Goal: Obtain resource: Download file/media

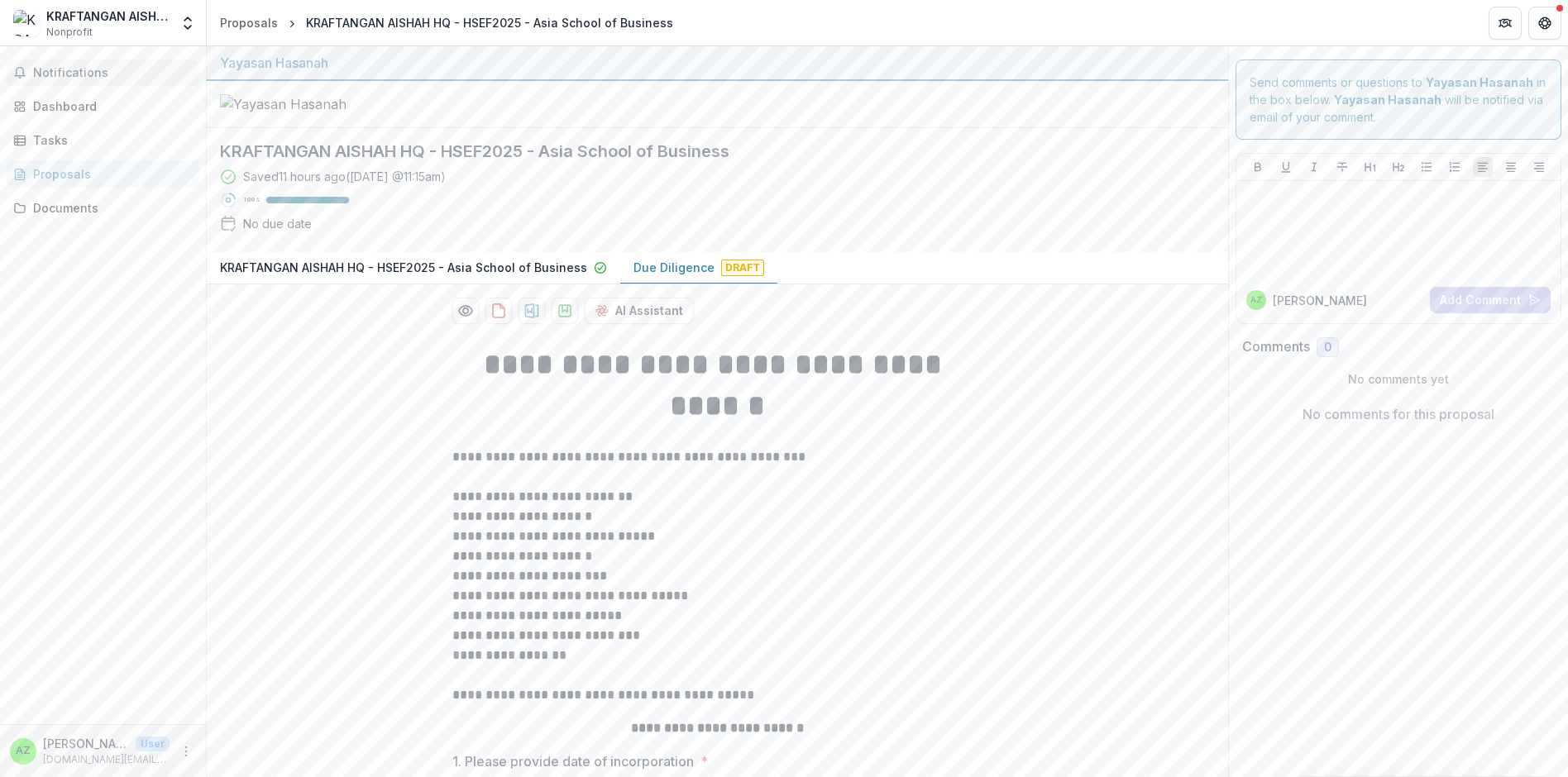
click at [79, 64] on button "Notifications" at bounding box center [103, 73] width 193 height 27
click at [105, 101] on div "Dashboard" at bounding box center [110, 106] width 153 height 18
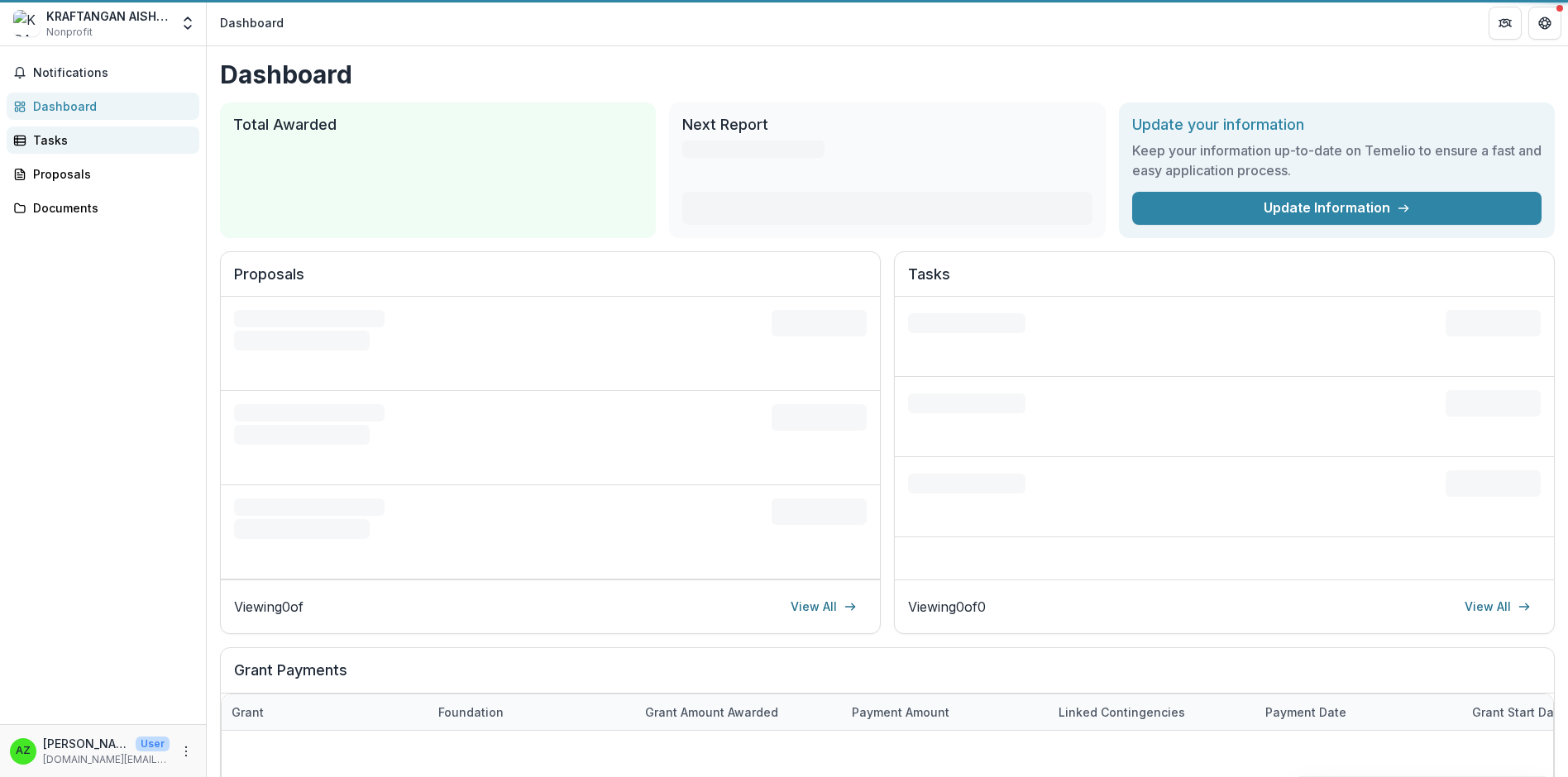
click at [79, 147] on div "Tasks" at bounding box center [110, 140] width 153 height 18
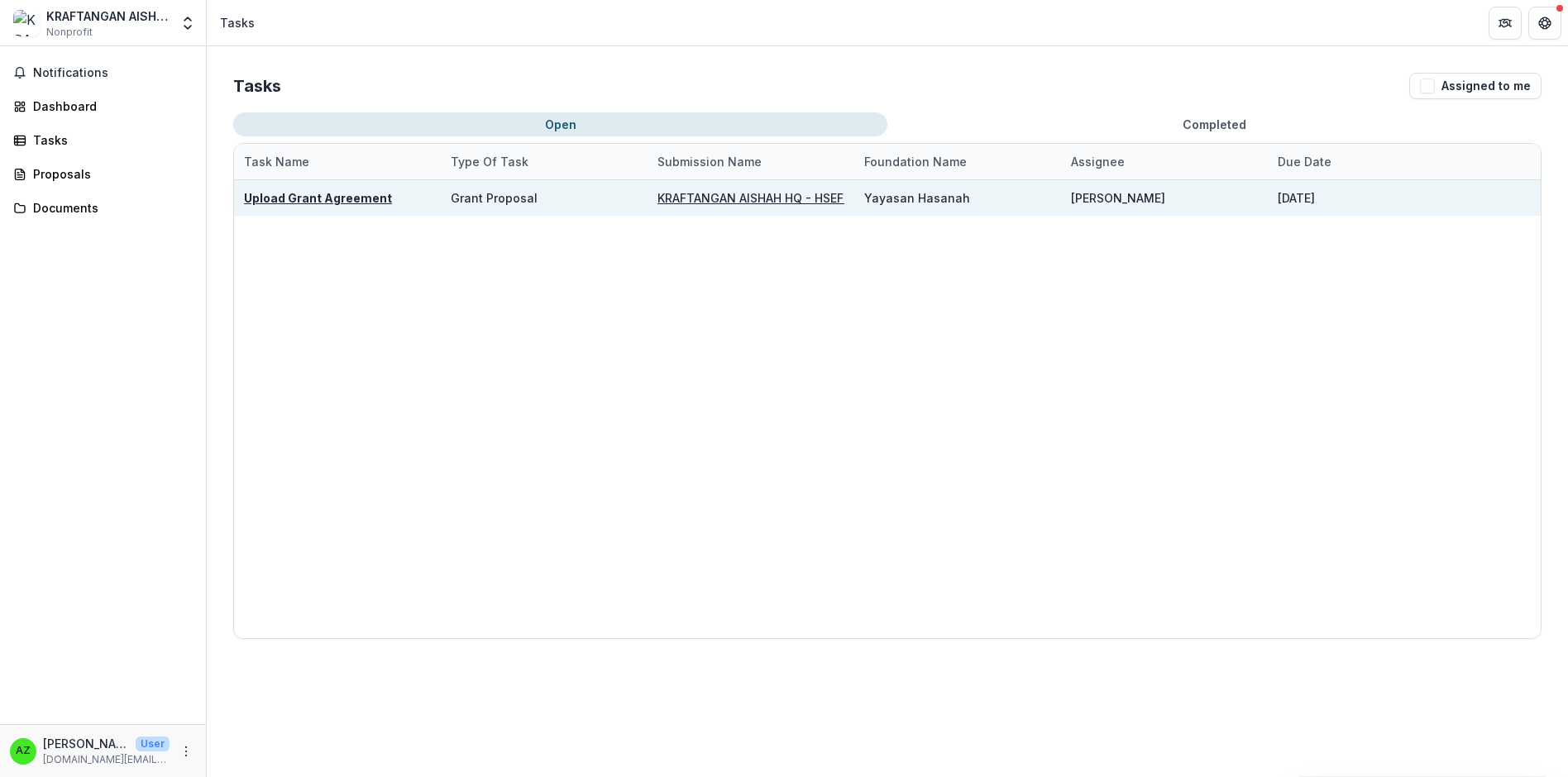
click at [675, 197] on u "KRAFTANGAN AISHAH HQ - HSEF2025 - Asia School of Business" at bounding box center [841, 198] width 368 height 14
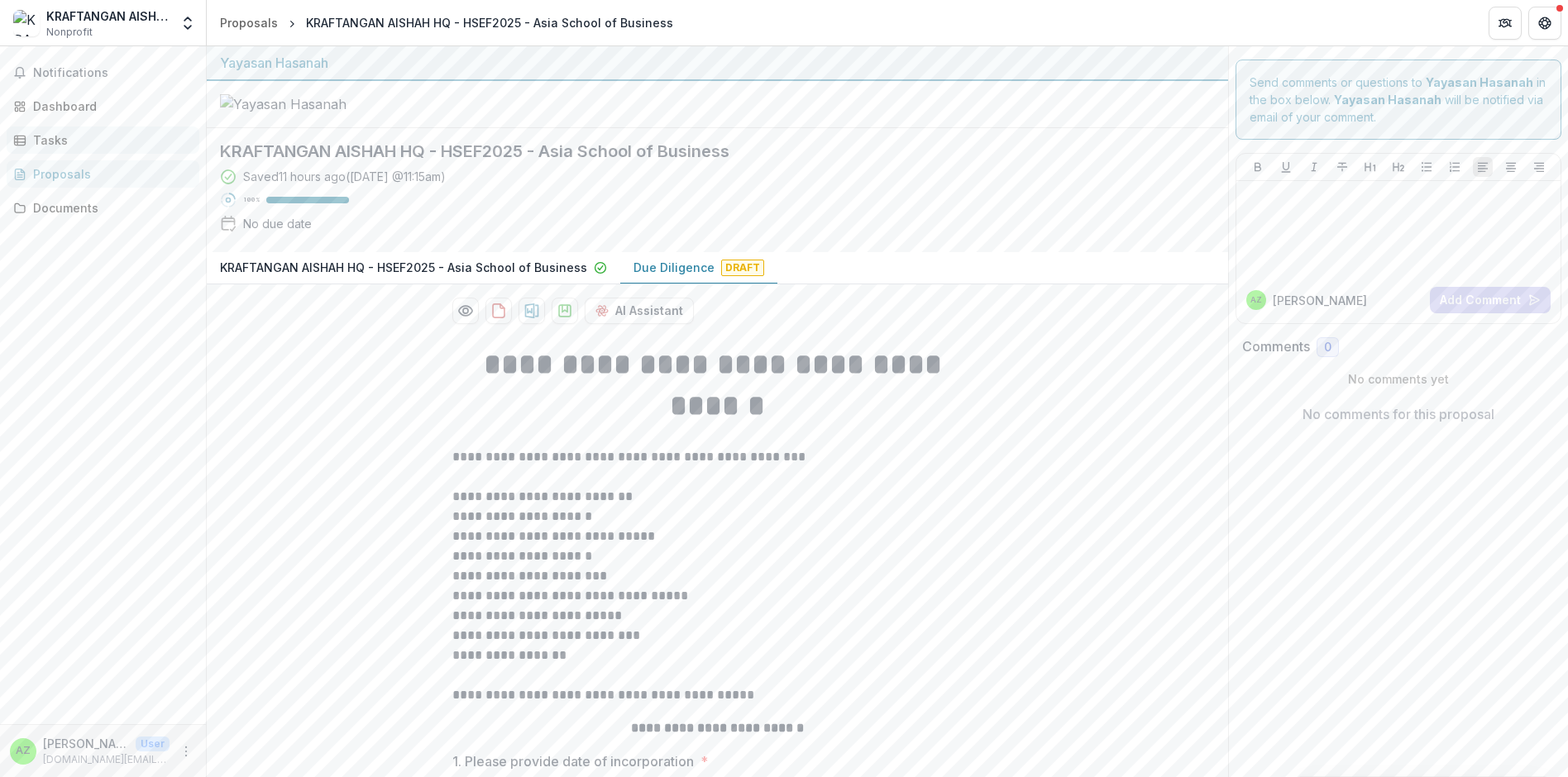
click at [67, 144] on div "Tasks" at bounding box center [110, 140] width 153 height 18
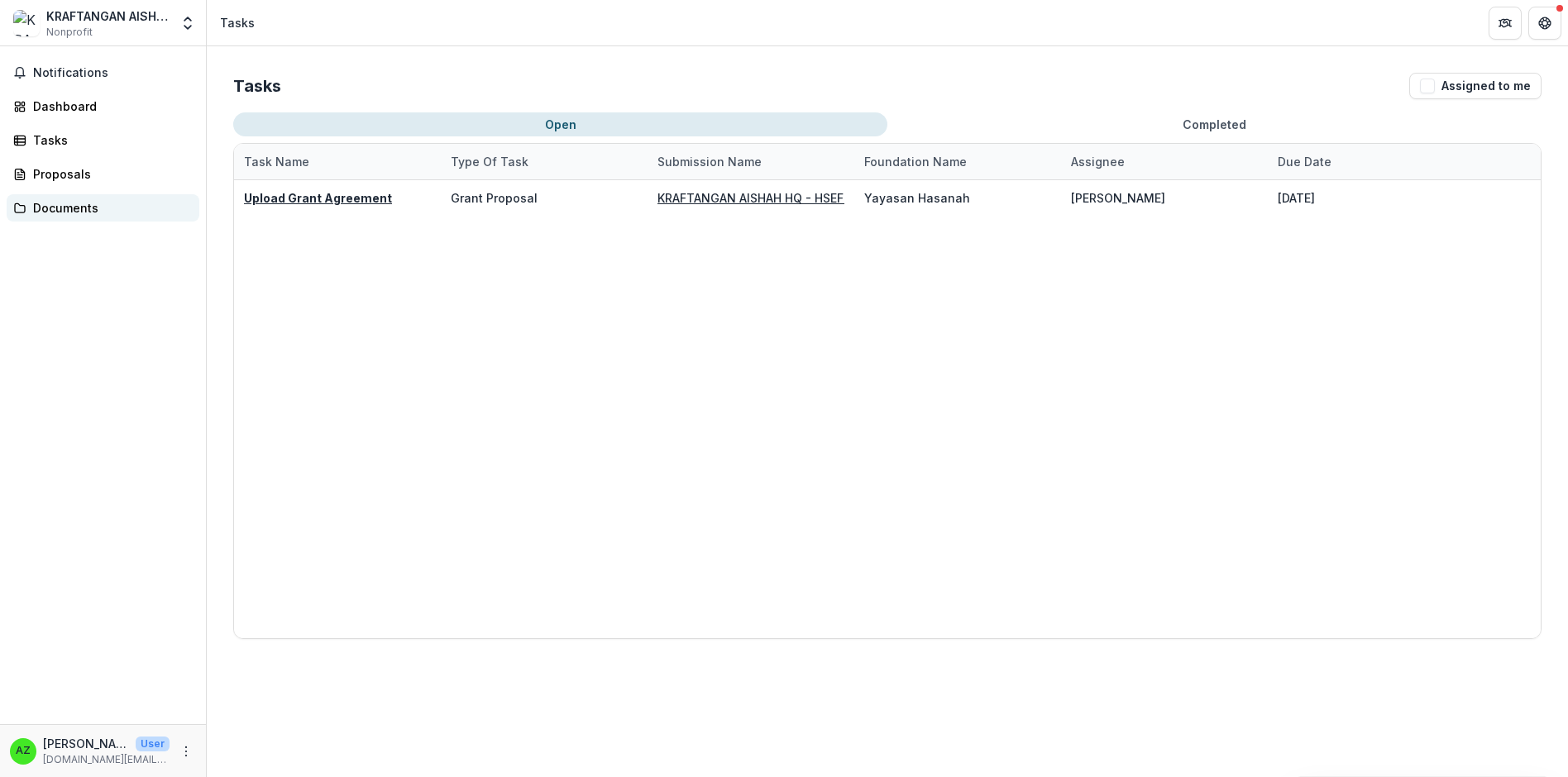
click at [101, 205] on div "Documents" at bounding box center [110, 208] width 153 height 18
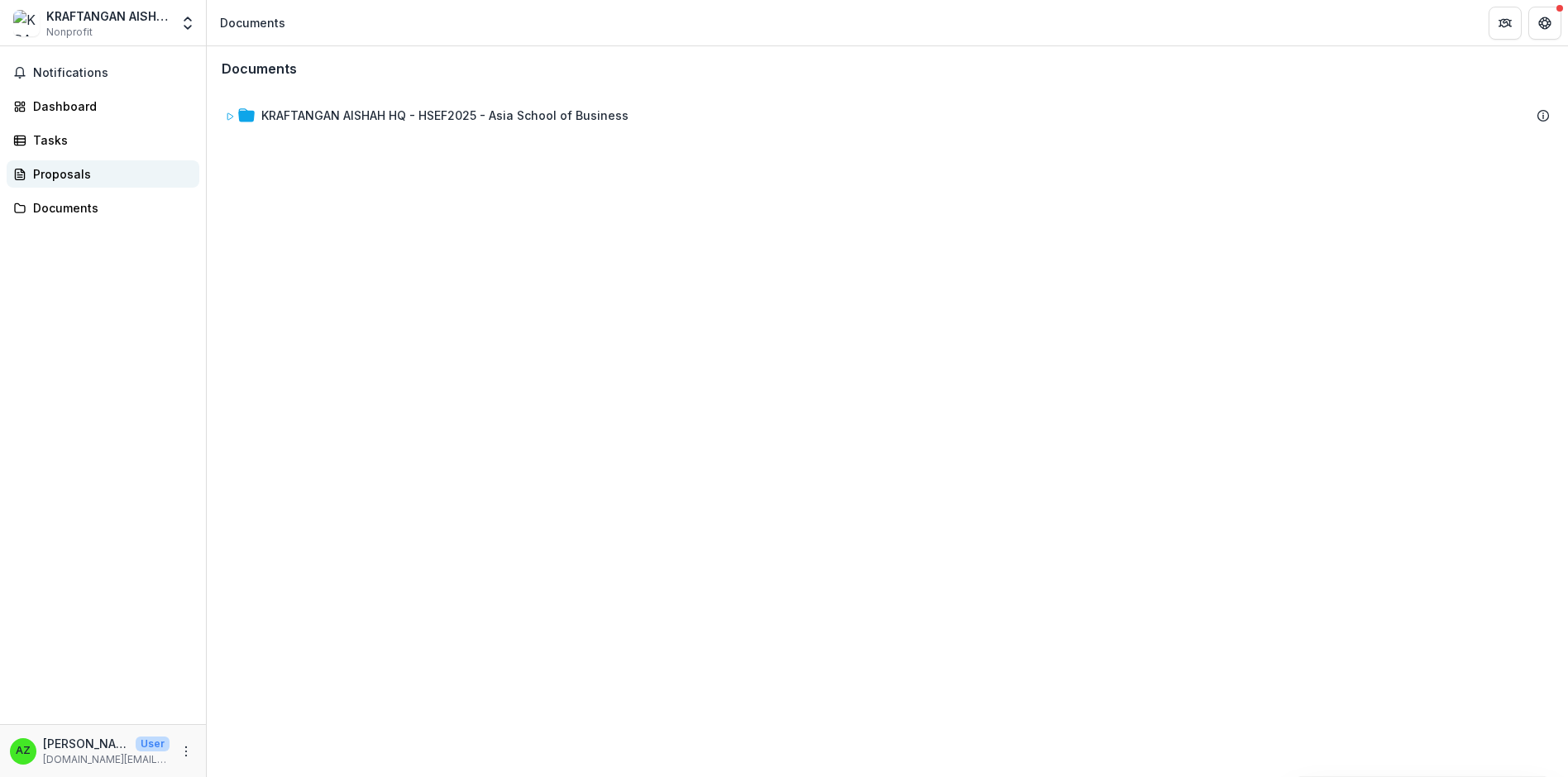
click at [101, 172] on div "Proposals" at bounding box center [110, 174] width 153 height 18
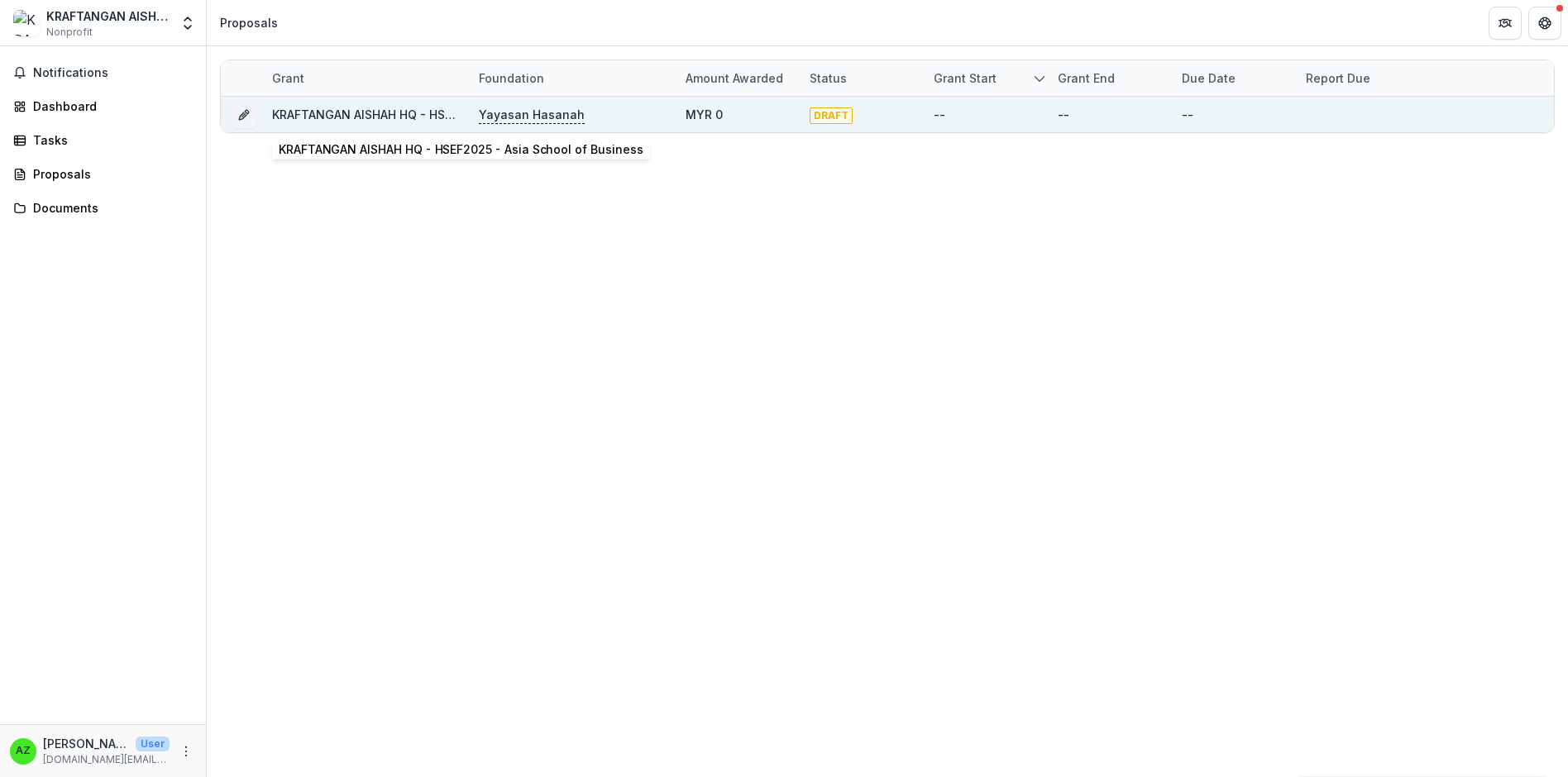
click at [373, 116] on link "KRAFTANGAN AISHAH HQ - HSEF2025 - Asia School of Business" at bounding box center [455, 114] width 368 height 14
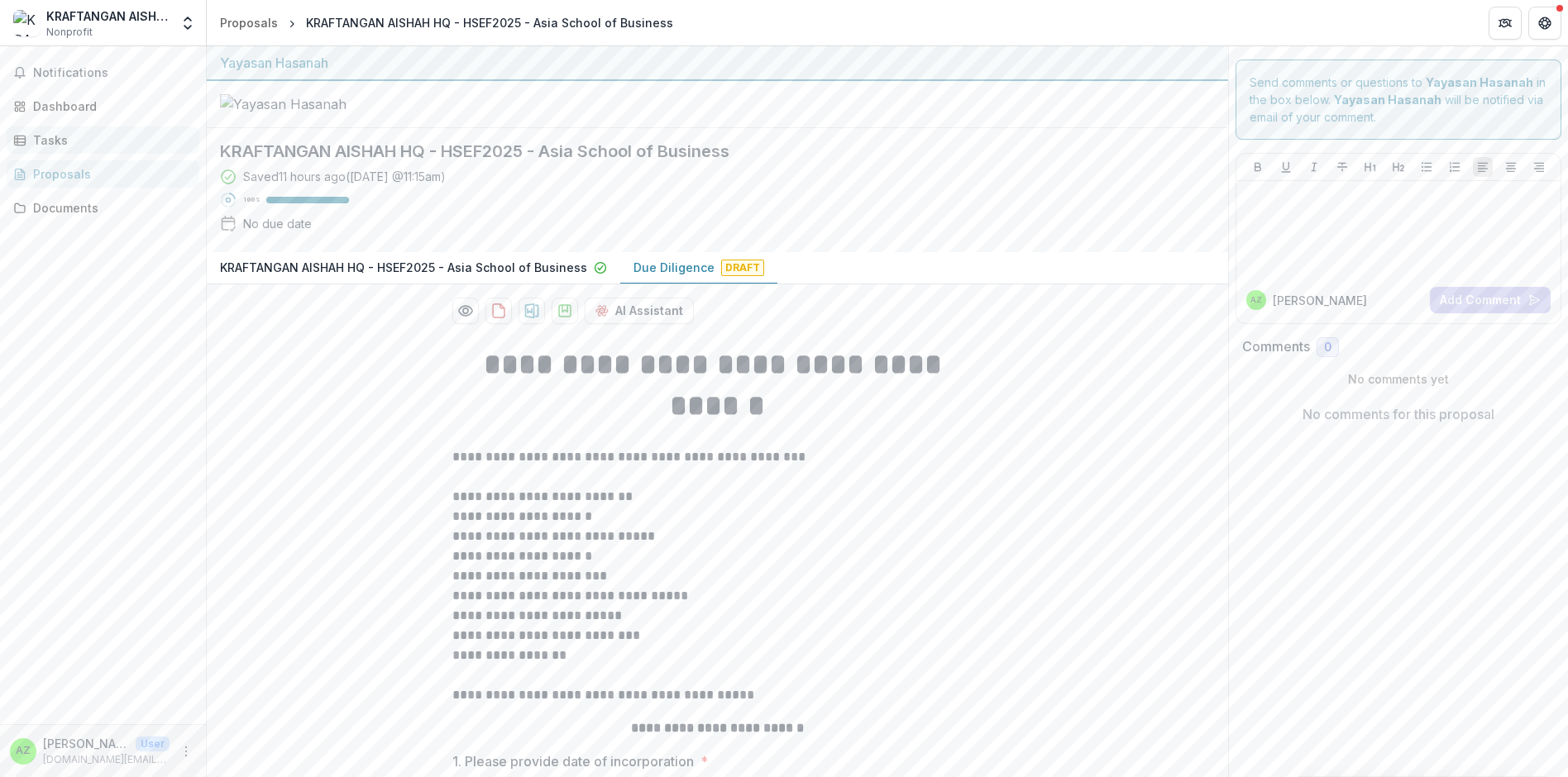
click at [54, 138] on div "Tasks" at bounding box center [110, 140] width 153 height 18
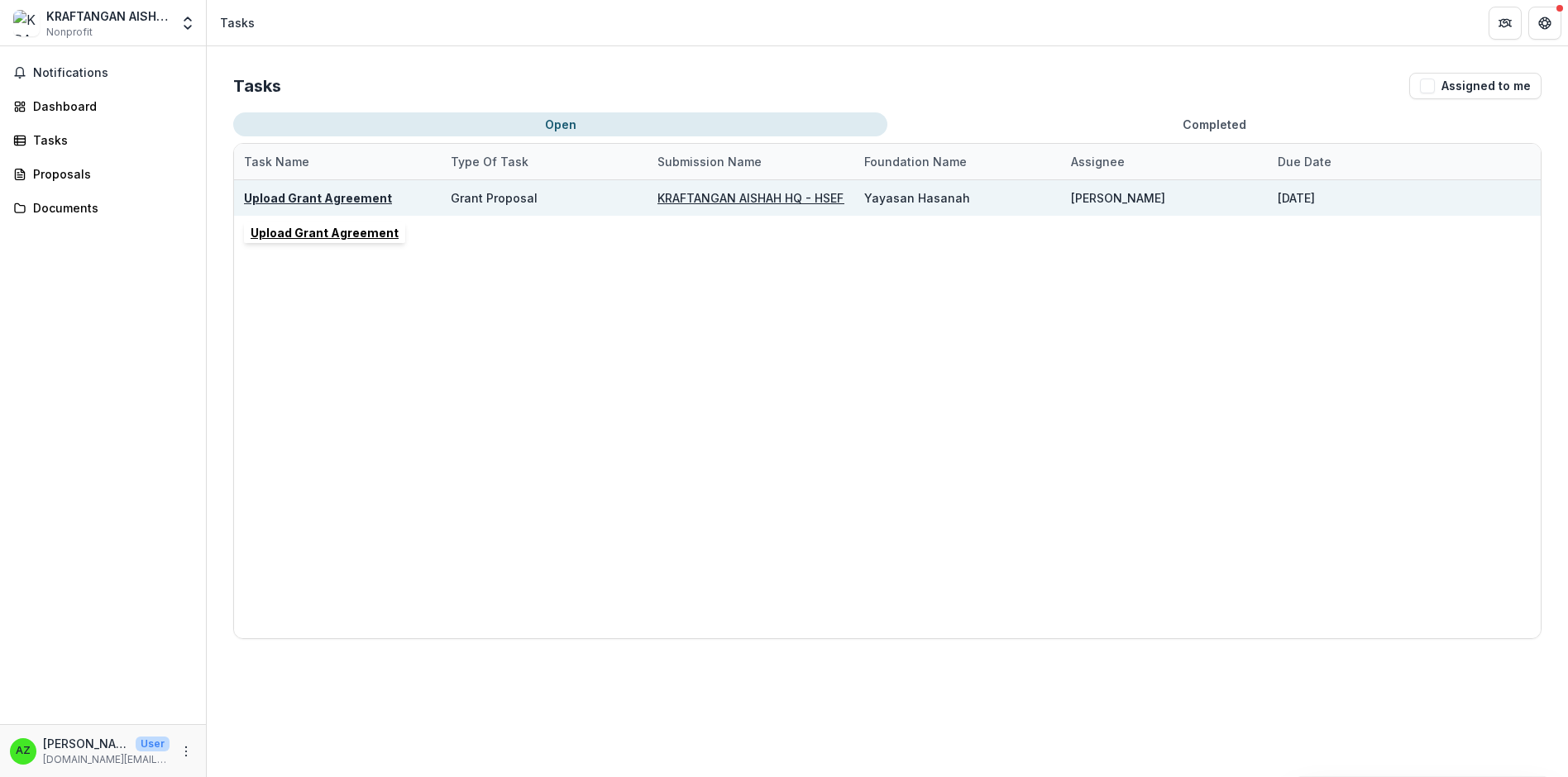
click at [323, 201] on u "Upload Grant Agreement" at bounding box center [317, 198] width 148 height 14
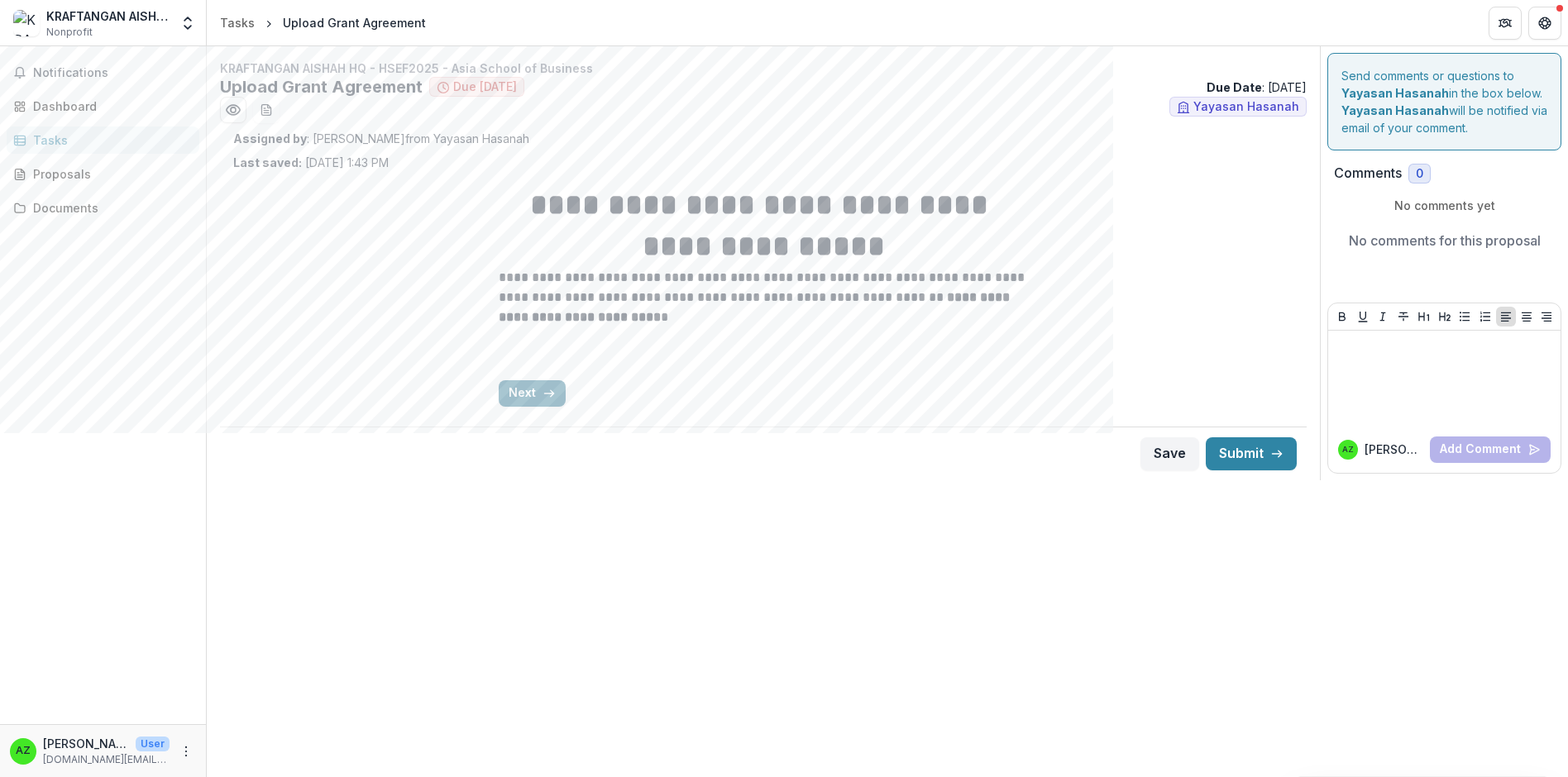
click at [546, 395] on icon "button" at bounding box center [549, 394] width 13 height 13
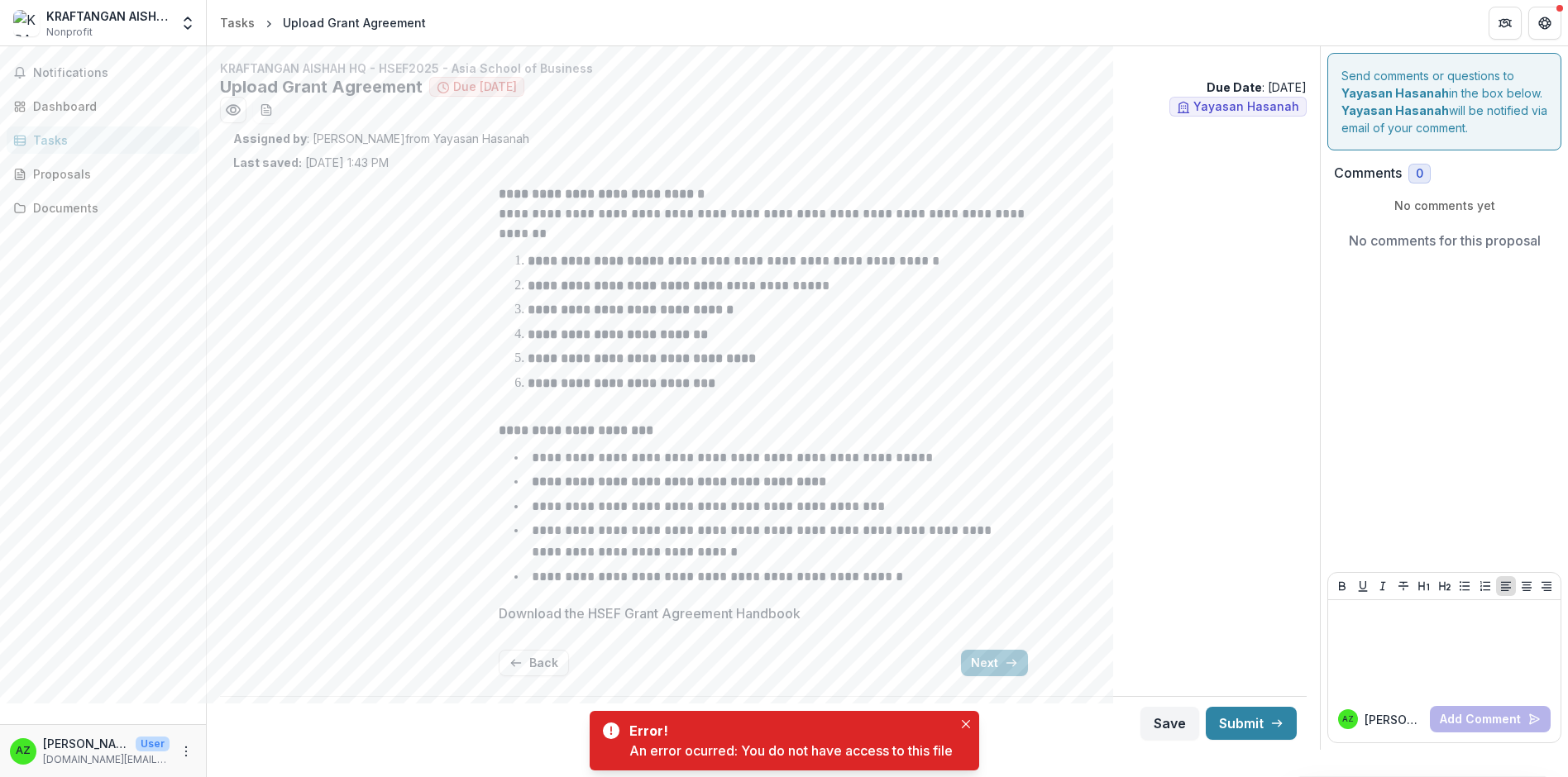
click at [621, 617] on p "Download the HSEF Grant Agreement Handbook" at bounding box center [650, 614] width 301 height 20
